Goal: Check status: Check status

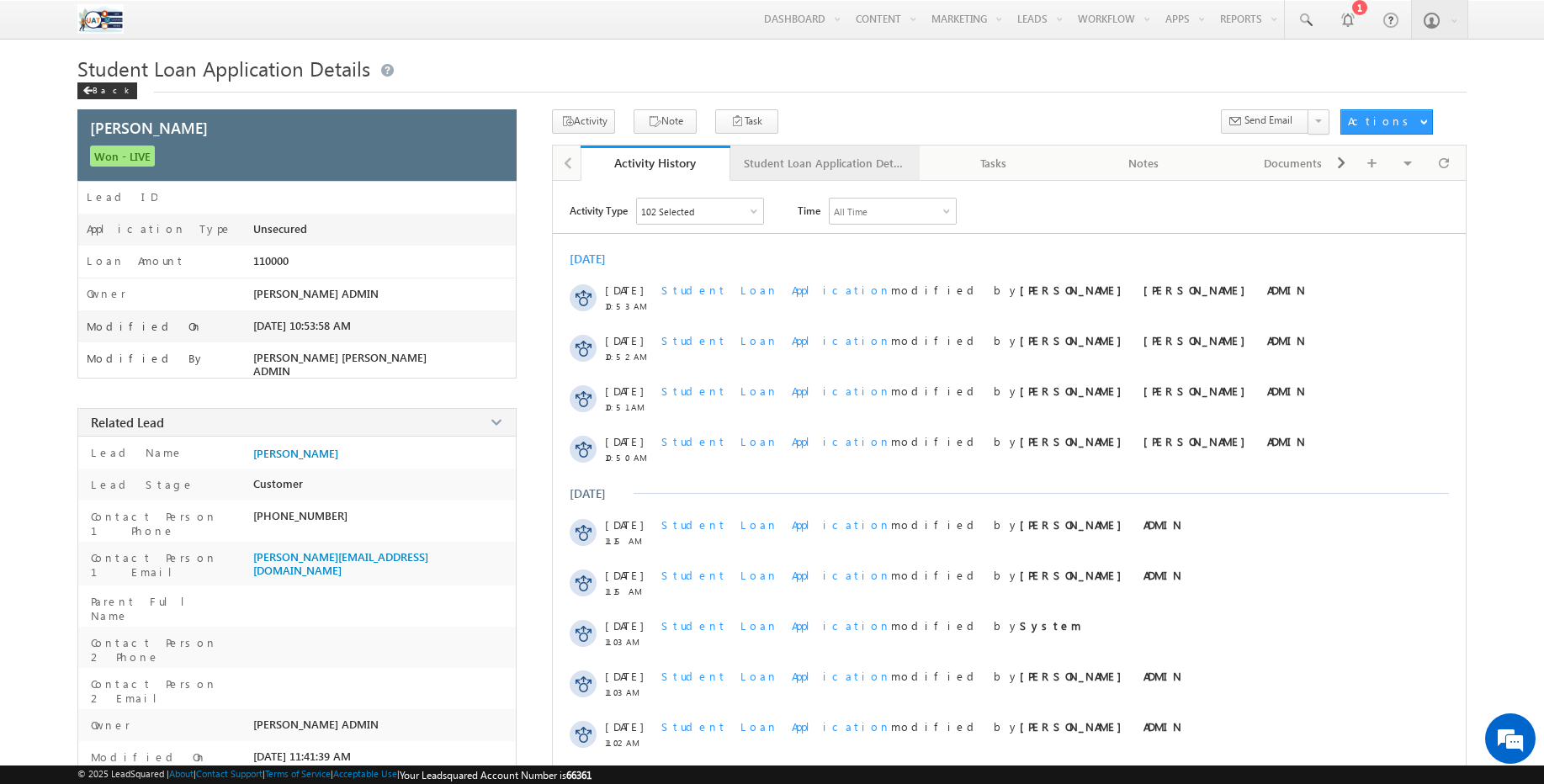
click at [789, 164] on div "Student Loan Application Details" at bounding box center [824, 163] width 161 height 20
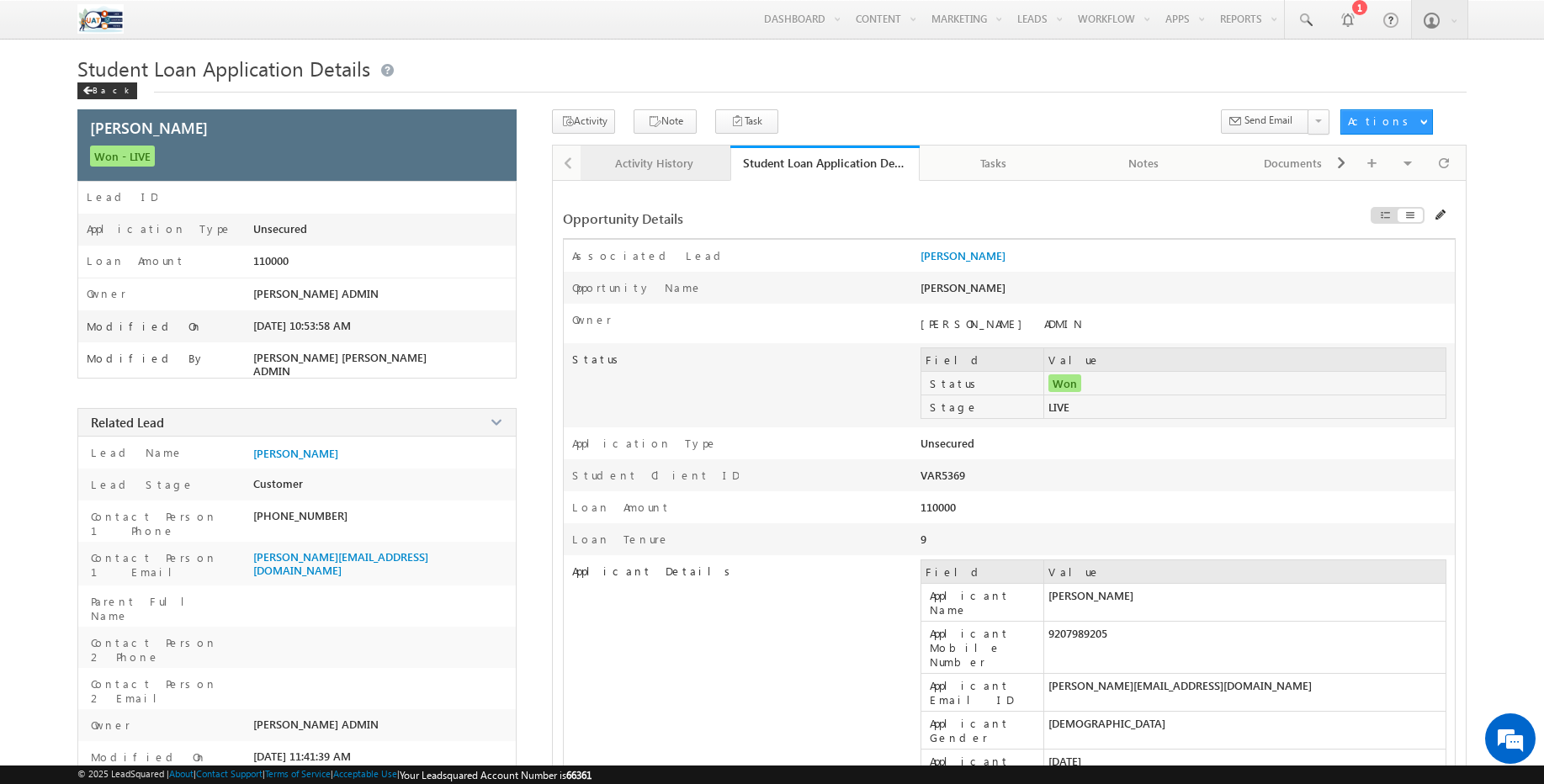
click at [663, 170] on div "Activity History" at bounding box center [654, 163] width 121 height 20
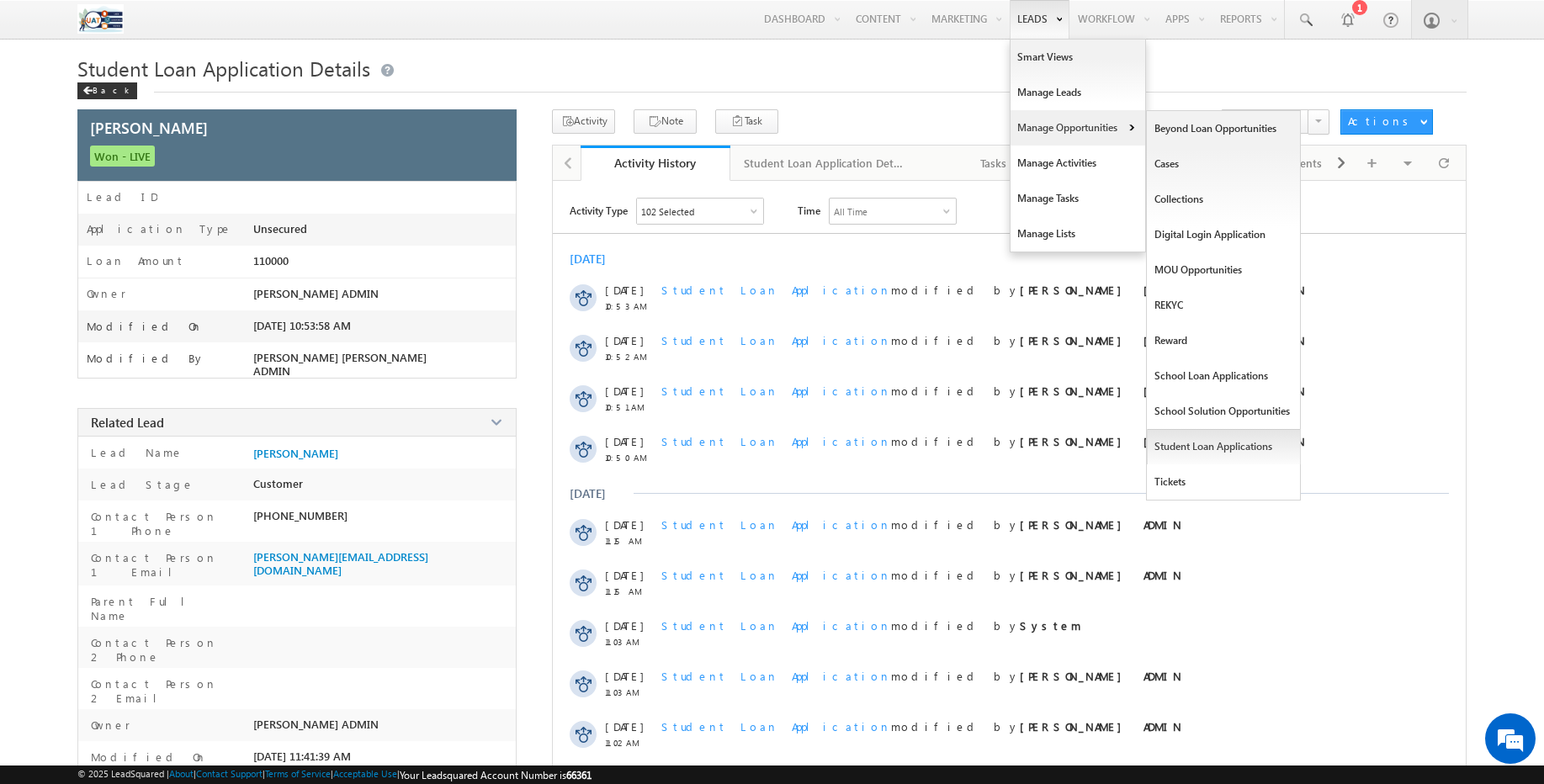
click at [1240, 449] on link "Student Loan Applications" at bounding box center [1224, 446] width 154 height 35
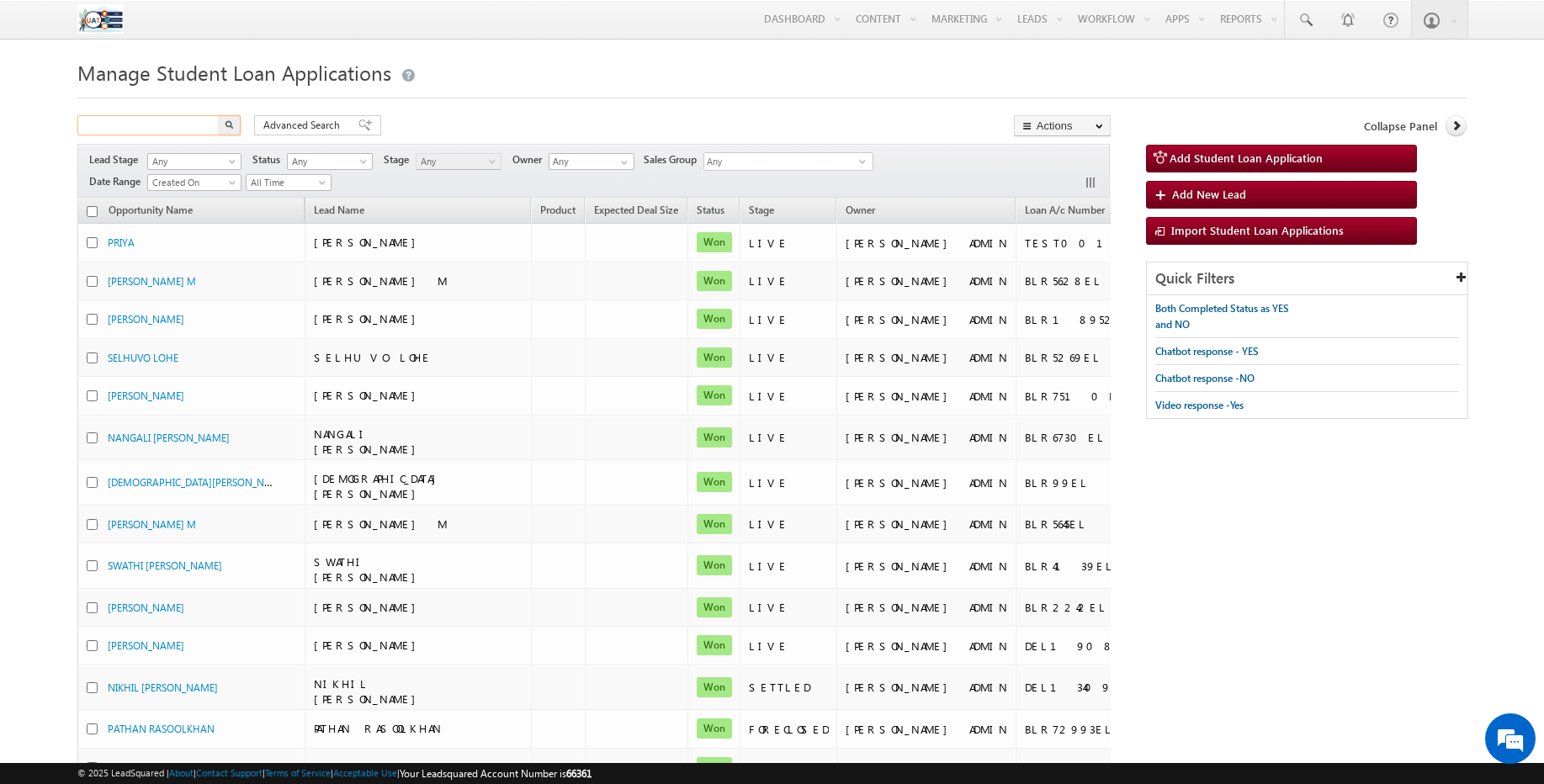
click at [194, 130] on input "text" at bounding box center [148, 125] width 144 height 20
type input "9116"
click at [219, 115] on button "button" at bounding box center [229, 125] width 22 height 20
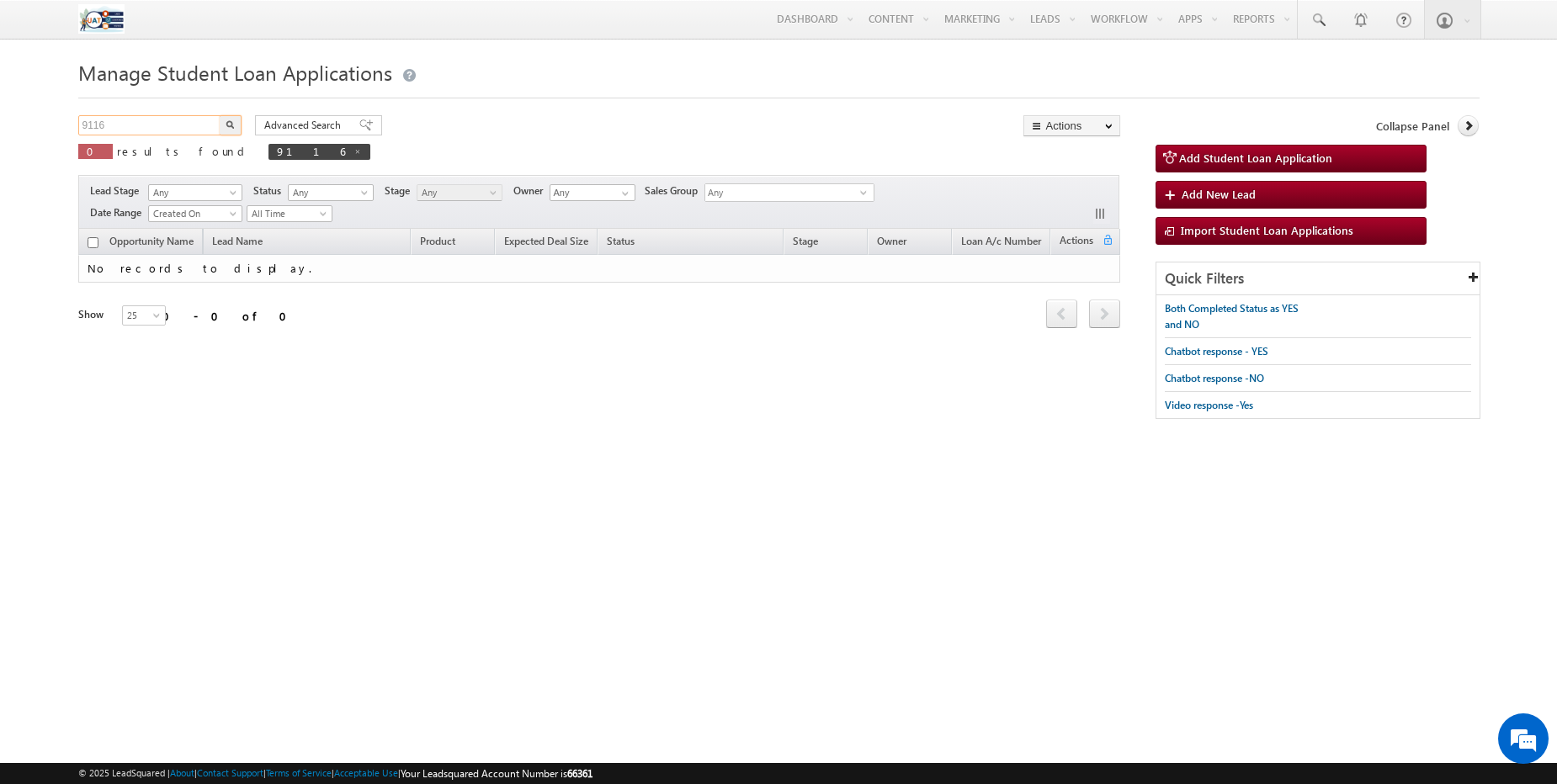
click at [121, 120] on input "9116" at bounding box center [149, 125] width 144 height 20
click at [220, 115] on button "button" at bounding box center [230, 125] width 22 height 20
click at [268, 154] on span "DIR9116EL" at bounding box center [343, 151] width 148 height 16
click at [400, 155] on span at bounding box center [404, 151] width 9 height 9
type input "Search Student Loan Applications"
